Goal: Complete application form

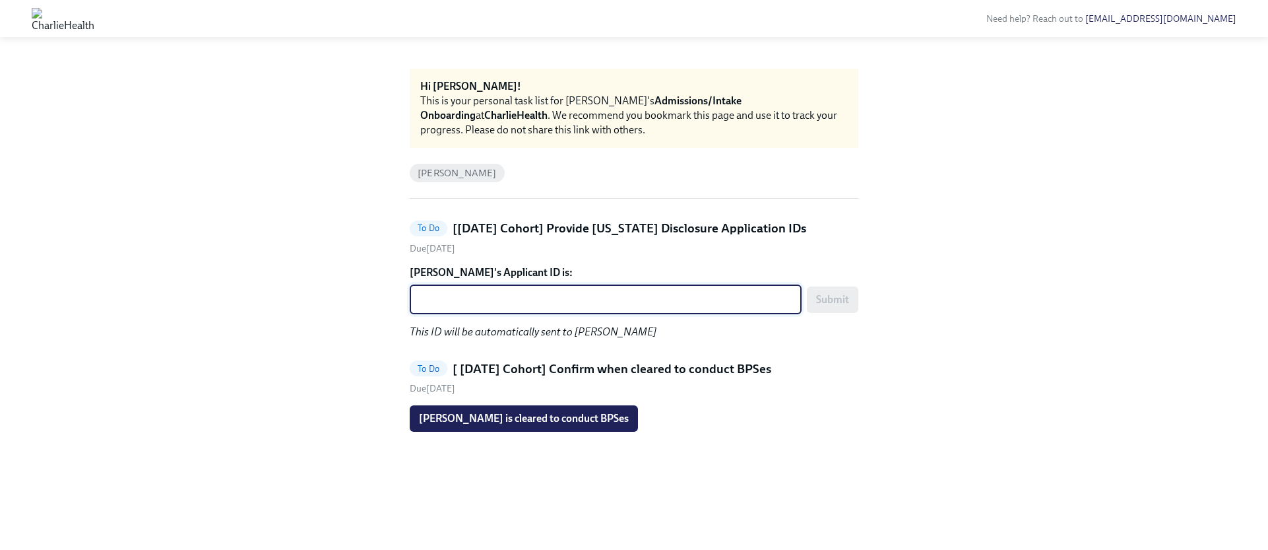
click at [472, 299] on textarea "[PERSON_NAME]'s Applicant ID is:" at bounding box center [606, 300] width 376 height 16
paste textarea "1245182"
type textarea "1245182"
click at [839, 304] on span "Submit" at bounding box center [832, 299] width 33 height 13
click at [639, 302] on textarea "[PERSON_NAME] Applicant ID is:" at bounding box center [606, 300] width 376 height 16
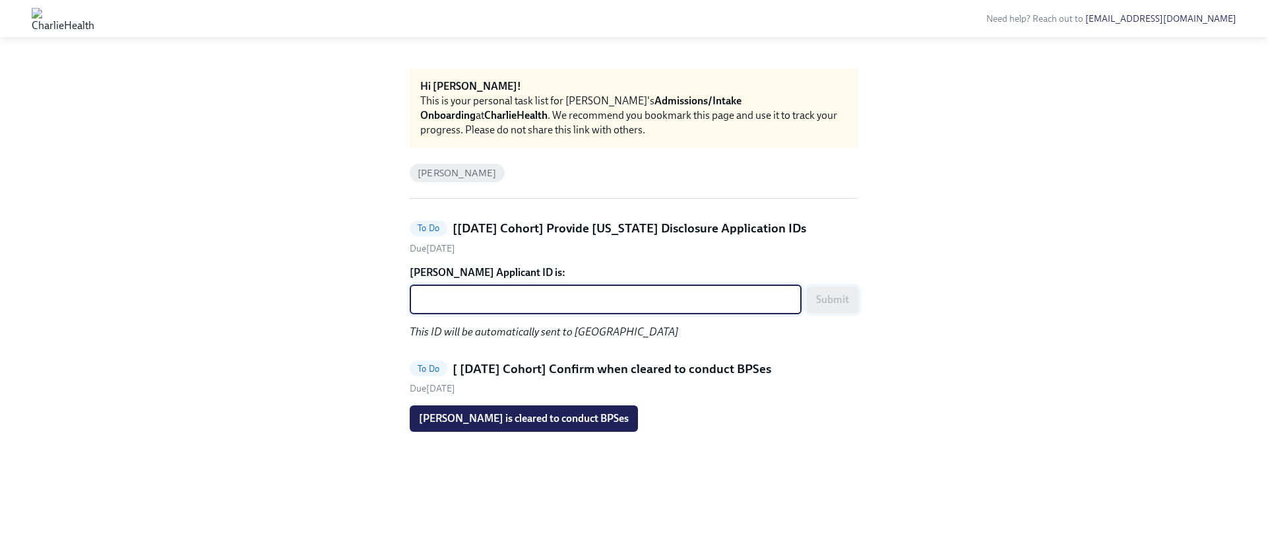
paste textarea "1245188"
type textarea "1245188"
click at [855, 301] on button "Submit" at bounding box center [832, 299] width 51 height 26
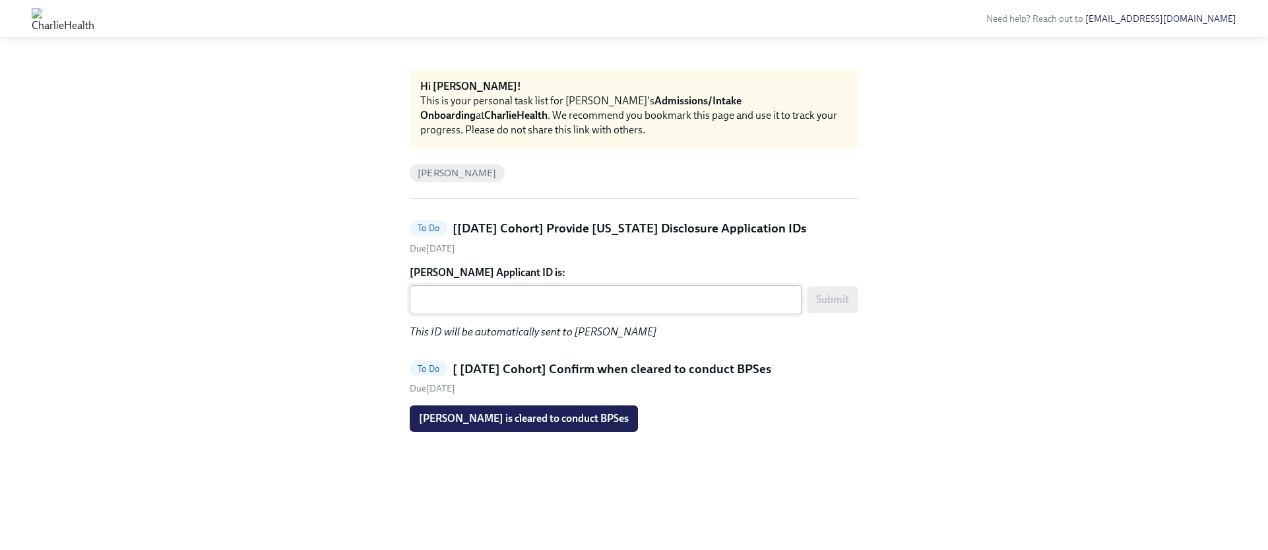
click at [453, 306] on textarea "Mayra Gutierrez's Applicant ID is:" at bounding box center [606, 300] width 376 height 16
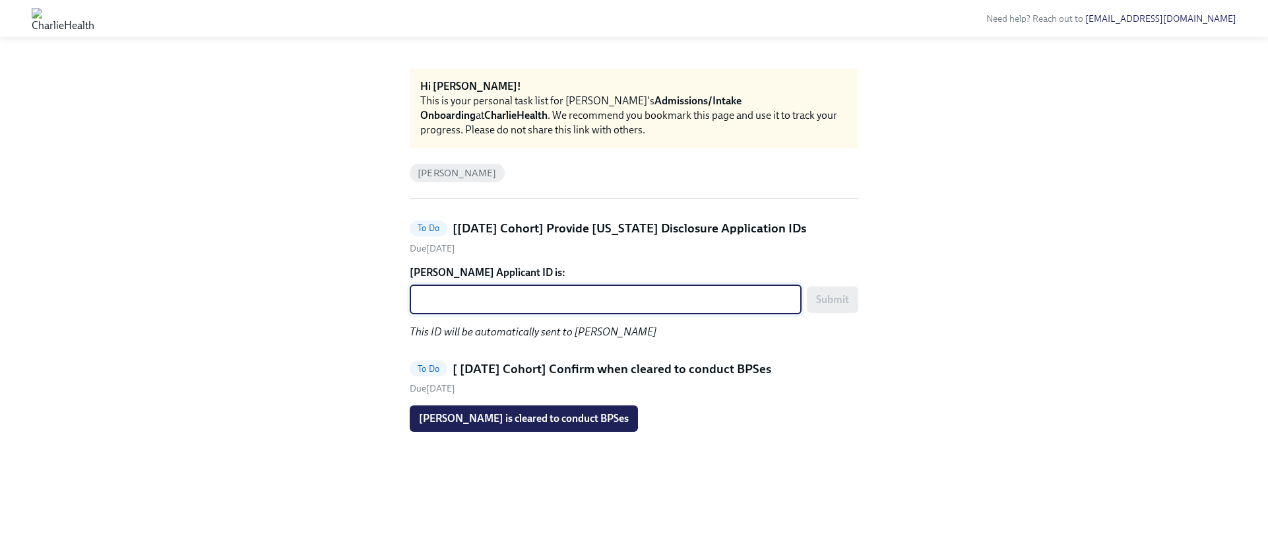
paste textarea "1245211"
type textarea "1245211"
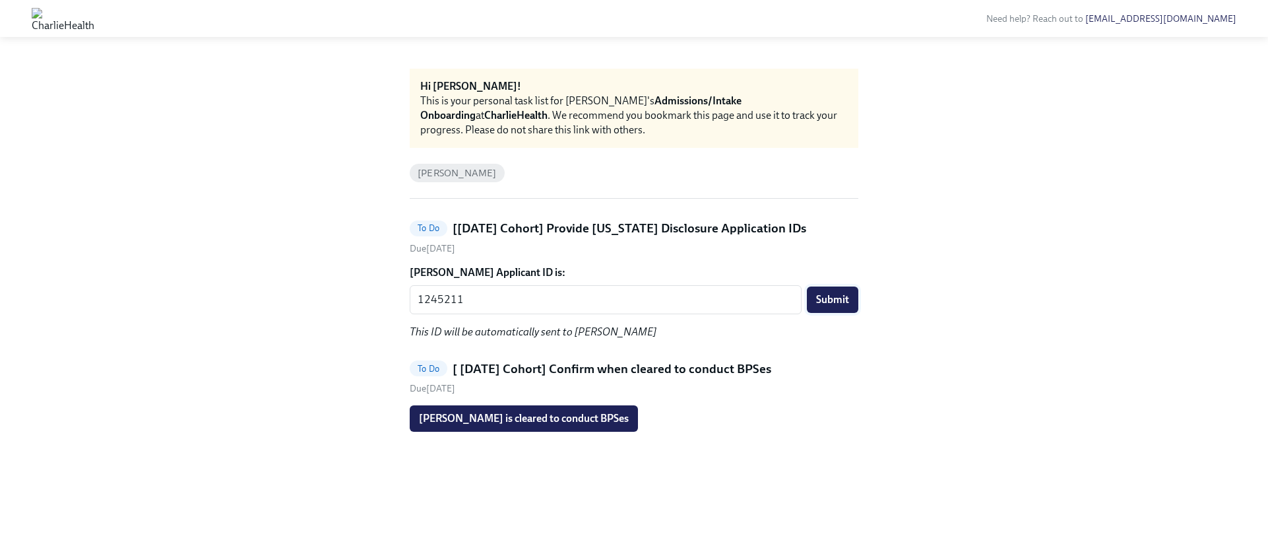
click at [835, 299] on span "Submit" at bounding box center [832, 299] width 33 height 13
